Goal: Task Accomplishment & Management: Manage account settings

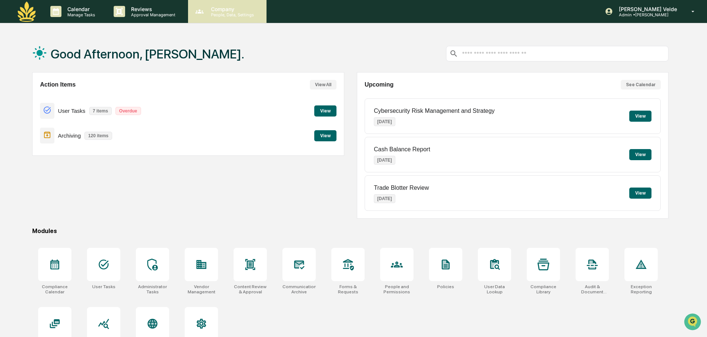
click at [233, 14] on p "People, Data, Settings" at bounding box center [231, 14] width 53 height 5
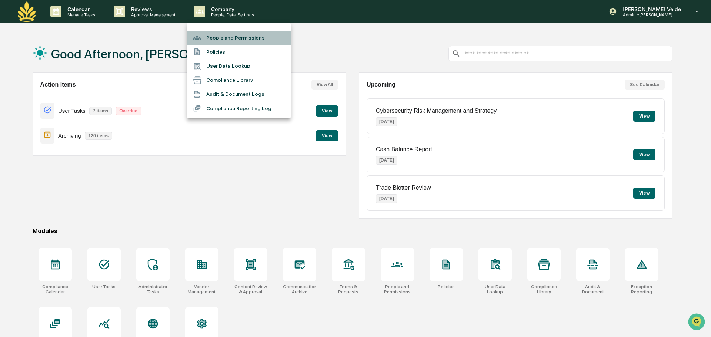
click at [233, 42] on li "People and Permissions" at bounding box center [239, 38] width 104 height 14
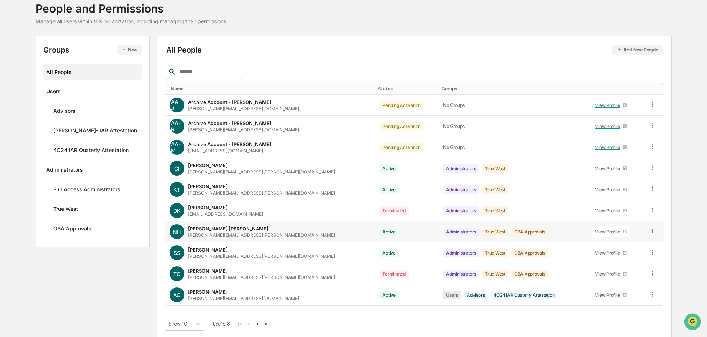
scroll to position [49, 0]
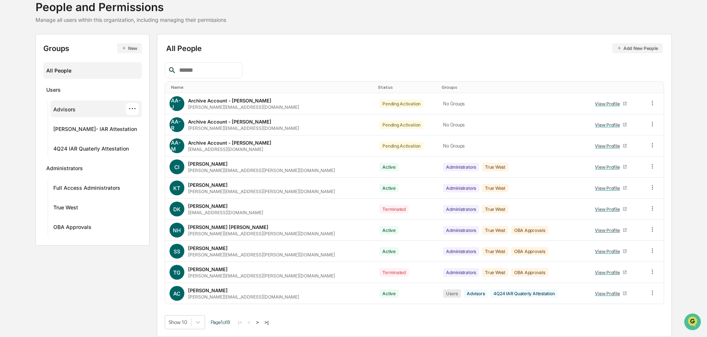
click at [69, 114] on div "Advisors" at bounding box center [64, 110] width 22 height 9
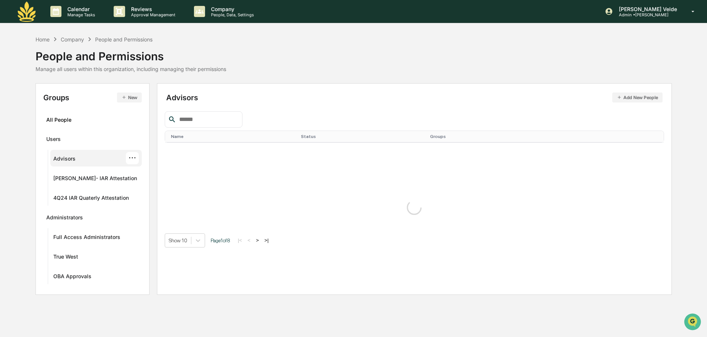
scroll to position [0, 0]
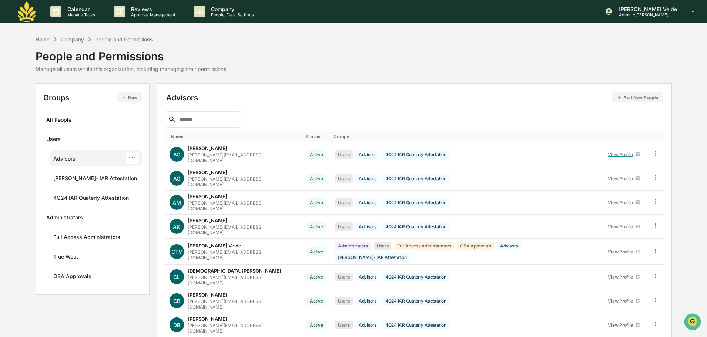
click at [193, 125] on div at bounding box center [204, 119] width 78 height 16
click at [193, 124] on input "text" at bounding box center [207, 120] width 63 height 10
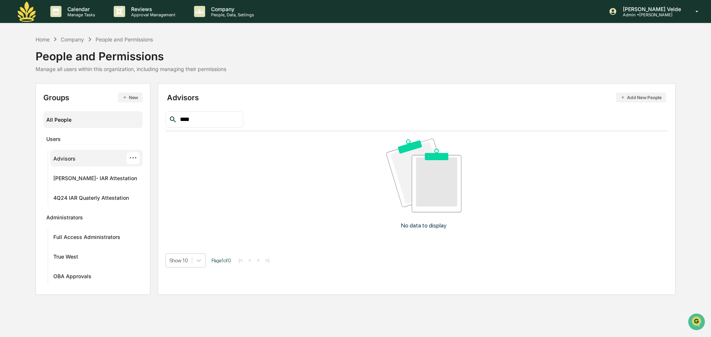
click at [80, 124] on div "All People" at bounding box center [92, 120] width 93 height 12
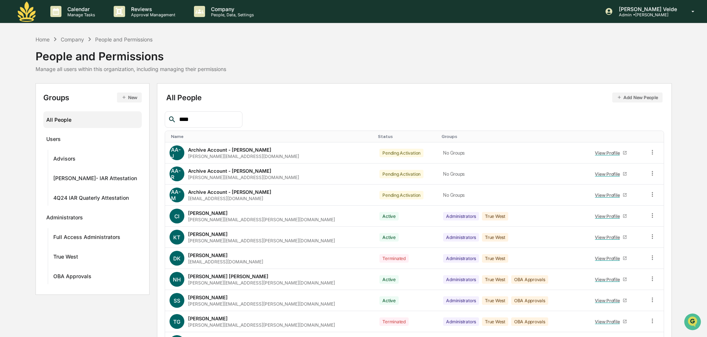
click at [229, 126] on div "****" at bounding box center [204, 119] width 78 height 16
click at [231, 118] on input "****" at bounding box center [207, 120] width 63 height 10
click at [204, 124] on input "****" at bounding box center [207, 120] width 63 height 10
click at [204, 123] on input "****" at bounding box center [207, 120] width 63 height 10
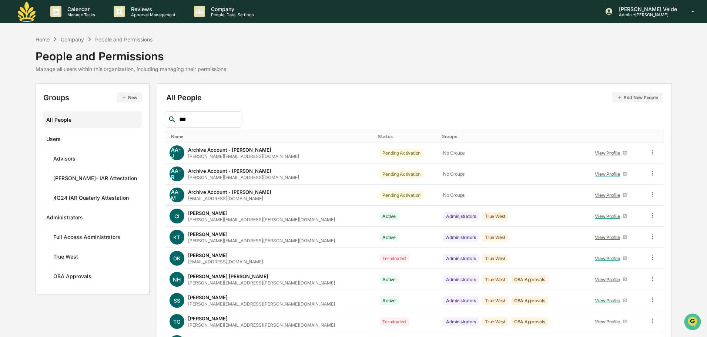
type input "****"
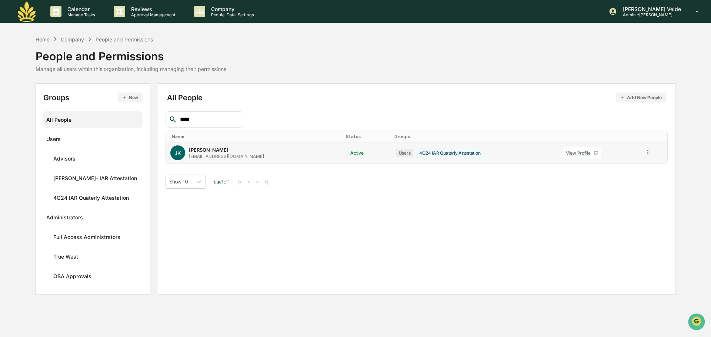
click at [209, 146] on div "JK [PERSON_NAME] [EMAIL_ADDRESS][DOMAIN_NAME]" at bounding box center [254, 153] width 169 height 15
drag, startPoint x: 540, startPoint y: 150, endPoint x: 550, endPoint y: 154, distance: 10.7
click at [543, 151] on tr "JK [PERSON_NAME] [EMAIL_ADDRESS][DOMAIN_NAME] Active Users 4Q24 IAR Quaterly At…" at bounding box center [417, 153] width 502 height 21
click at [566, 155] on div "View Profile" at bounding box center [580, 153] width 28 height 6
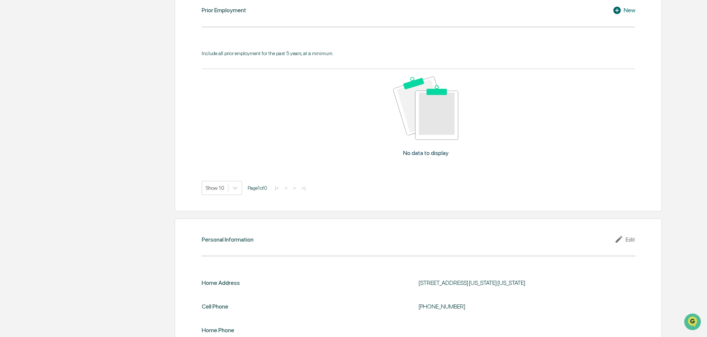
scroll to position [605, 0]
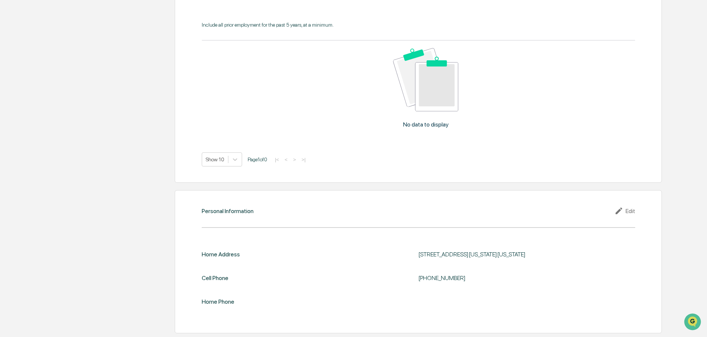
drag, startPoint x: 280, startPoint y: 206, endPoint x: 140, endPoint y: 243, distance: 144.8
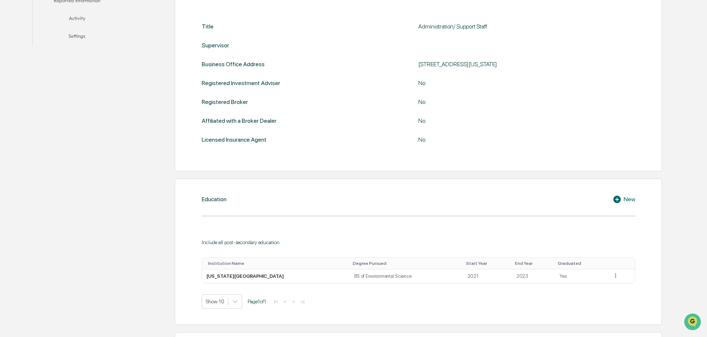
scroll to position [0, 0]
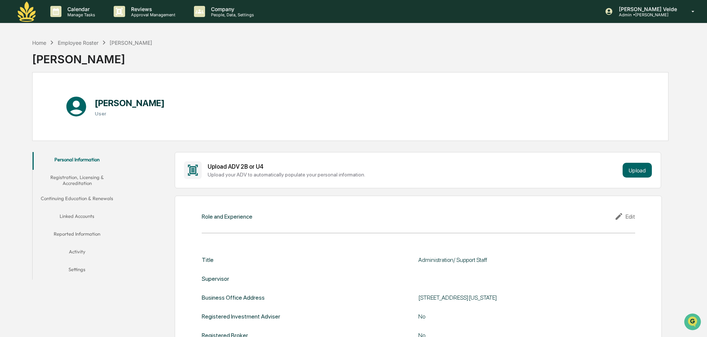
click at [96, 183] on button "Registration, Licensing & Accreditation" at bounding box center [77, 180] width 89 height 21
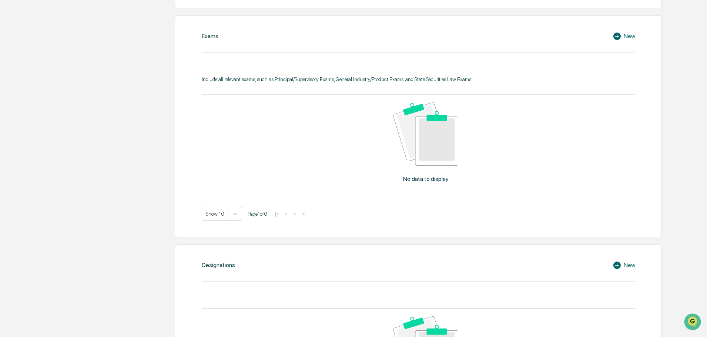
scroll to position [222, 0]
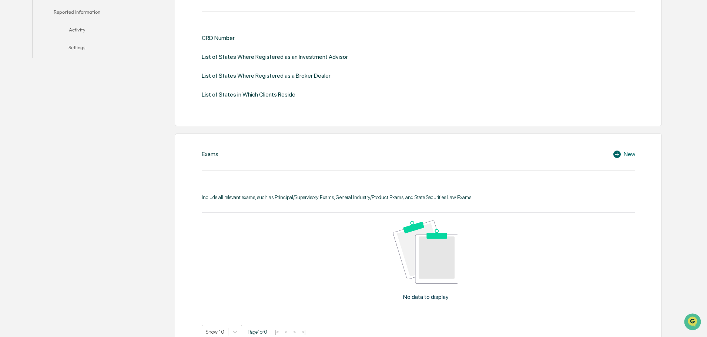
click at [637, 152] on div "Exams New Include all relevant exams, such as Principal/Supervisory Exams, Gene…" at bounding box center [418, 245] width 487 height 222
click at [633, 152] on div "New" at bounding box center [624, 154] width 23 height 9
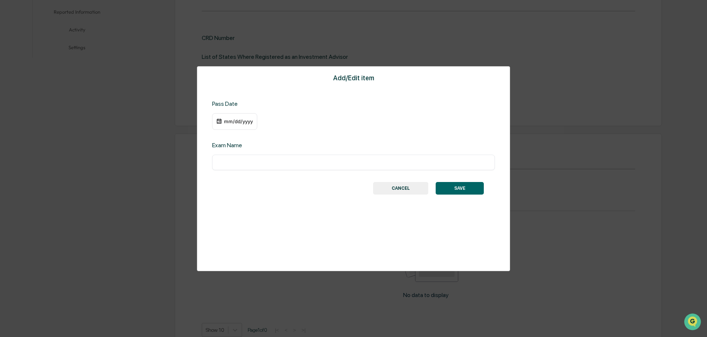
click at [338, 161] on input "text" at bounding box center [354, 162] width 272 height 7
click at [405, 189] on button "CANCEL" at bounding box center [400, 188] width 55 height 13
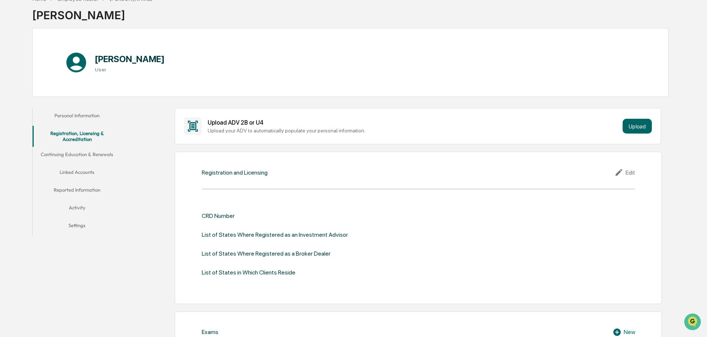
scroll to position [0, 0]
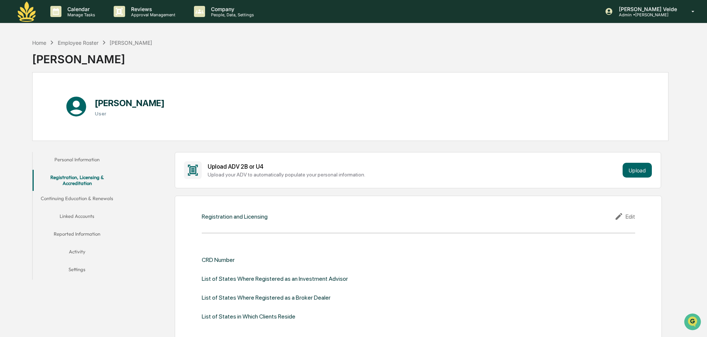
click at [72, 194] on button "Continuing Education & Renewals" at bounding box center [77, 200] width 89 height 18
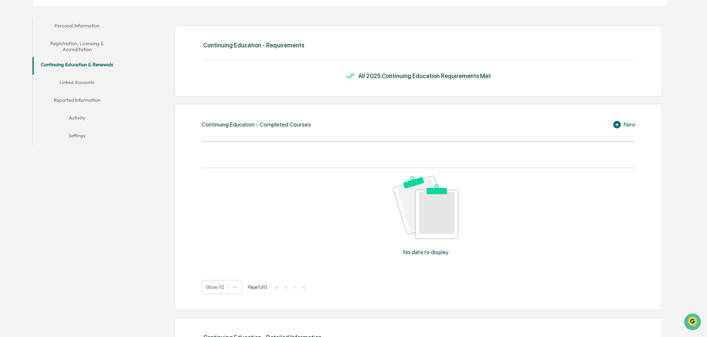
scroll to position [121, 0]
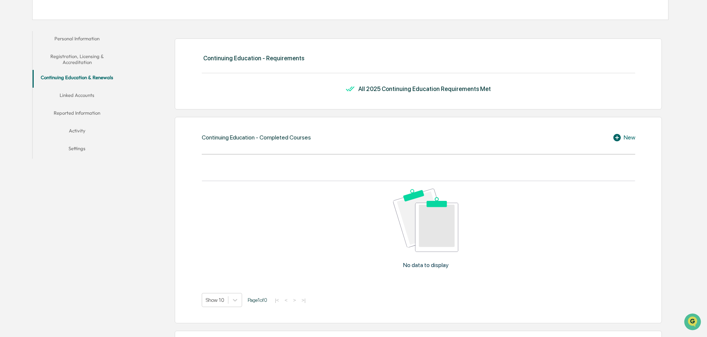
click at [63, 110] on button "Reported Information" at bounding box center [77, 115] width 89 height 18
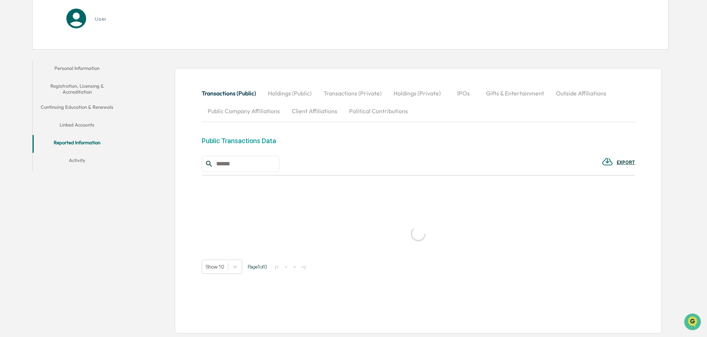
scroll to position [119, 0]
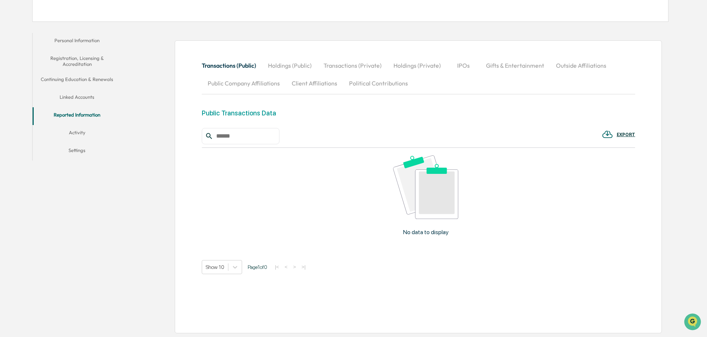
click at [68, 130] on button "Activity" at bounding box center [77, 134] width 89 height 18
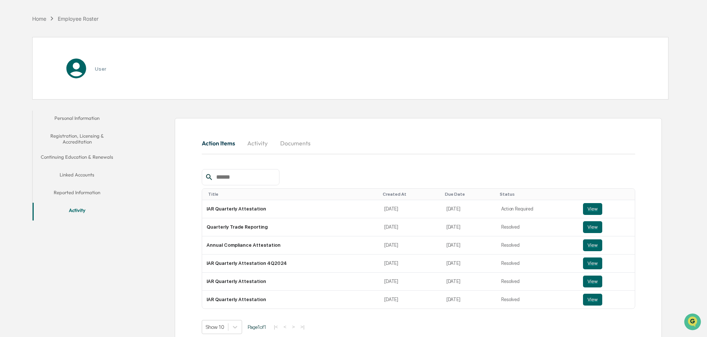
scroll to position [59, 0]
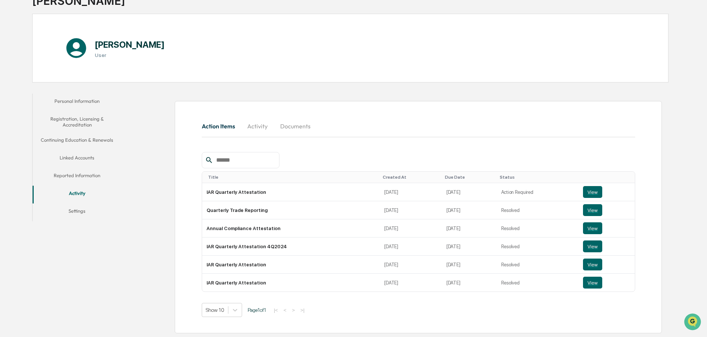
click at [66, 209] on button "Settings" at bounding box center [77, 213] width 89 height 18
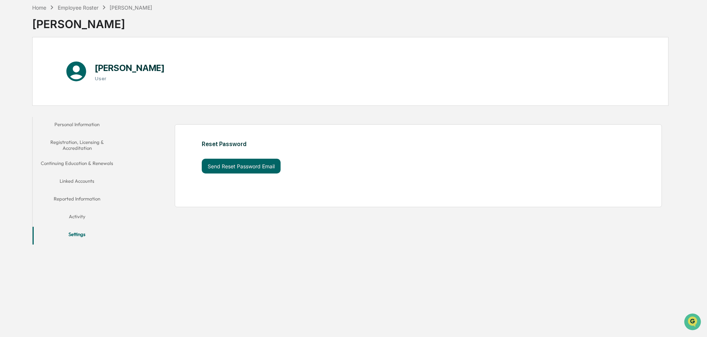
click at [77, 198] on button "Reported Information" at bounding box center [77, 200] width 89 height 18
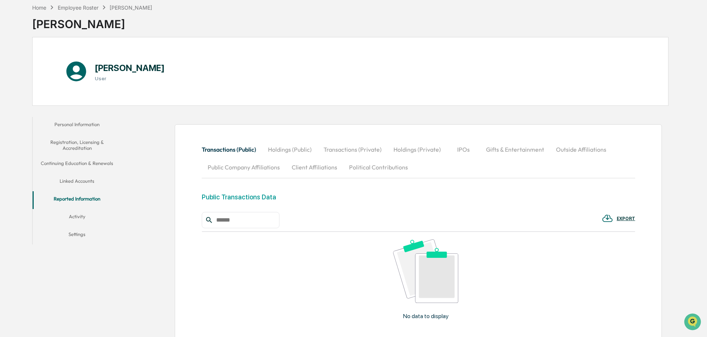
click at [95, 122] on button "Personal Information" at bounding box center [77, 126] width 89 height 18
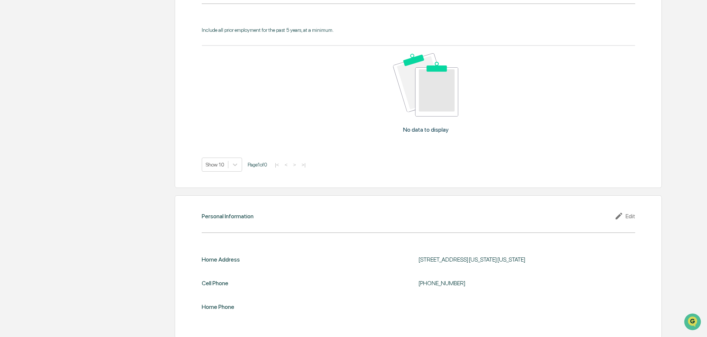
scroll to position [605, 0]
